Goal: Information Seeking & Learning: Learn about a topic

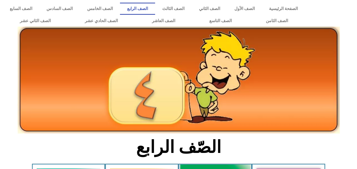
scroll to position [96, 0]
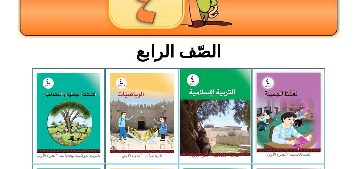
click at [201, 105] on img at bounding box center [215, 112] width 70 height 87
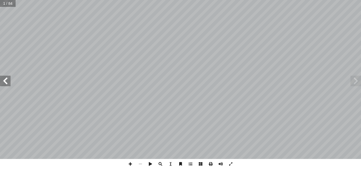
click at [2, 81] on span at bounding box center [5, 81] width 11 height 11
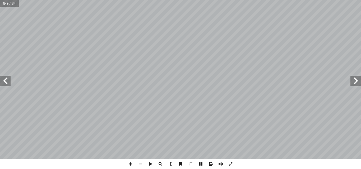
click at [2, 81] on span at bounding box center [5, 81] width 11 height 11
click at [2, 84] on span at bounding box center [5, 81] width 11 height 11
click at [361, 85] on span at bounding box center [355, 81] width 11 height 11
click at [3, 79] on span at bounding box center [5, 81] width 11 height 11
